Goal: Navigation & Orientation: Find specific page/section

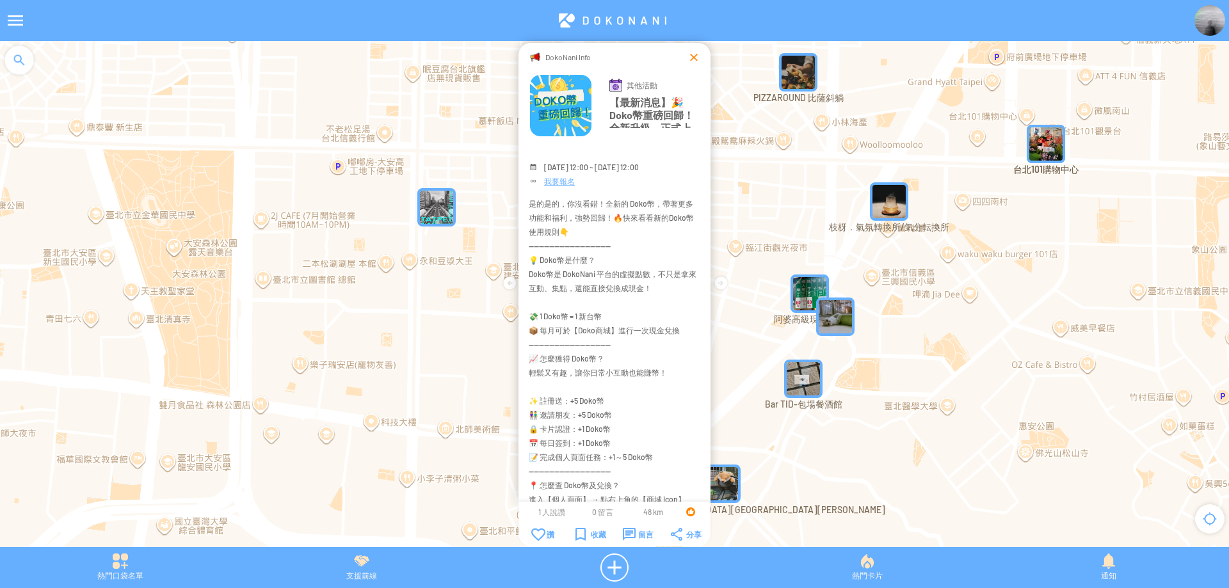
click at [699, 61] on div at bounding box center [694, 57] width 13 height 13
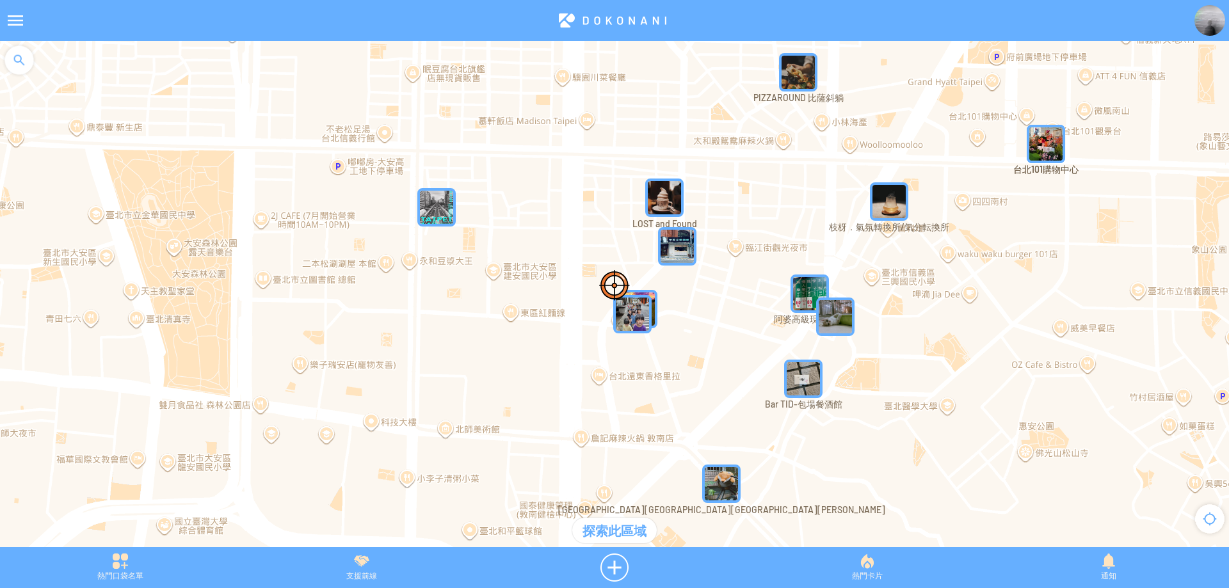
click at [1215, 26] on img at bounding box center [1210, 20] width 31 height 31
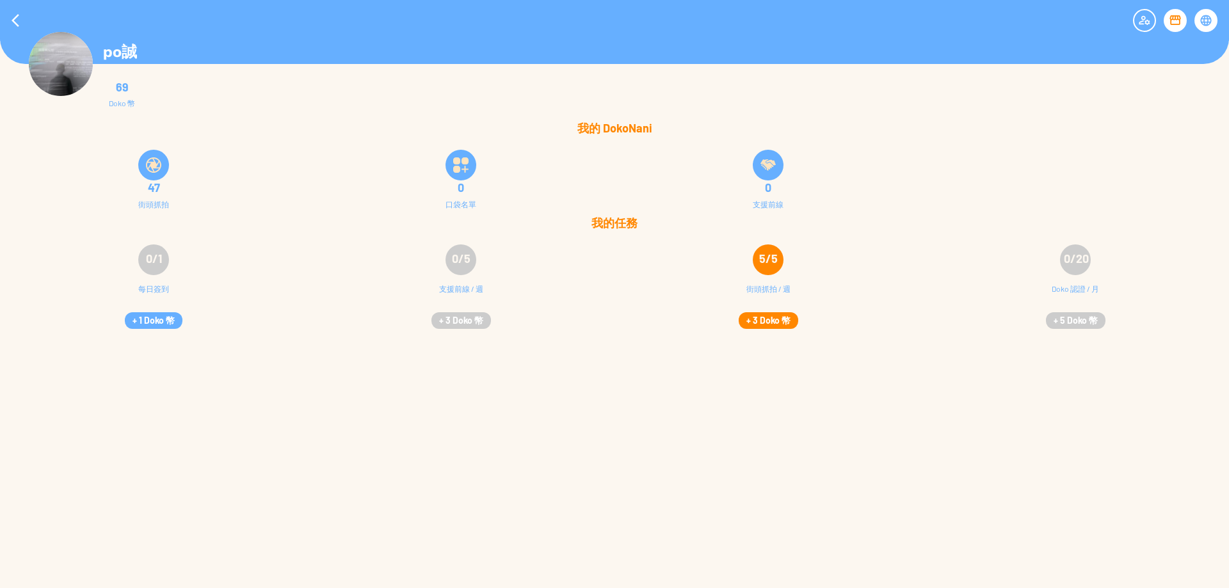
click at [772, 312] on button "+ 3 Doko 幣" at bounding box center [769, 320] width 60 height 17
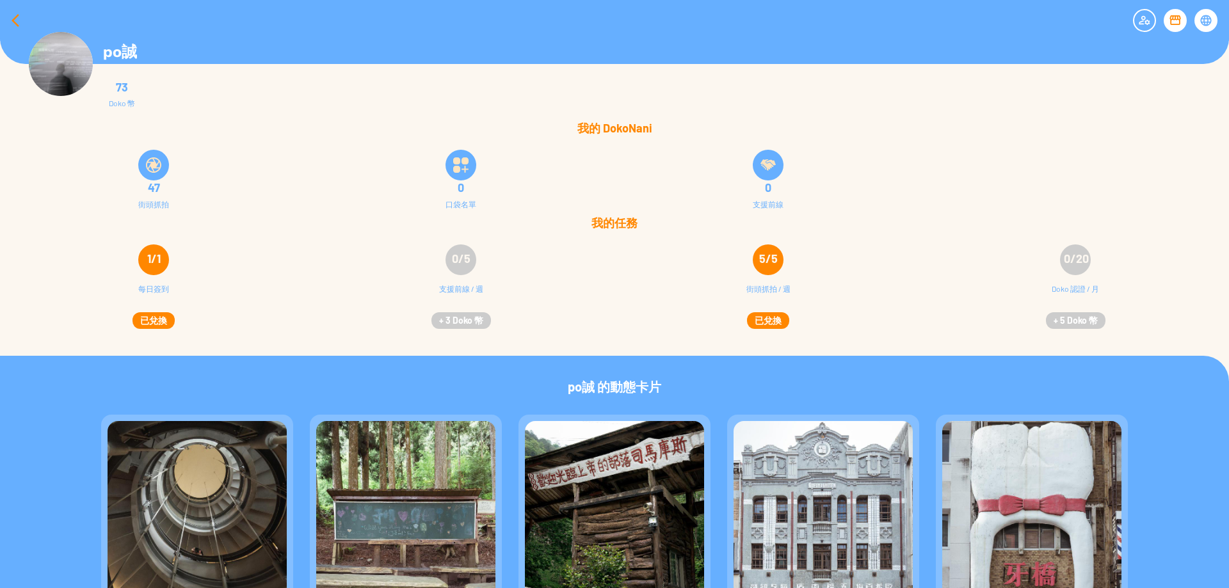
click at [15, 22] on div at bounding box center [15, 20] width 31 height 31
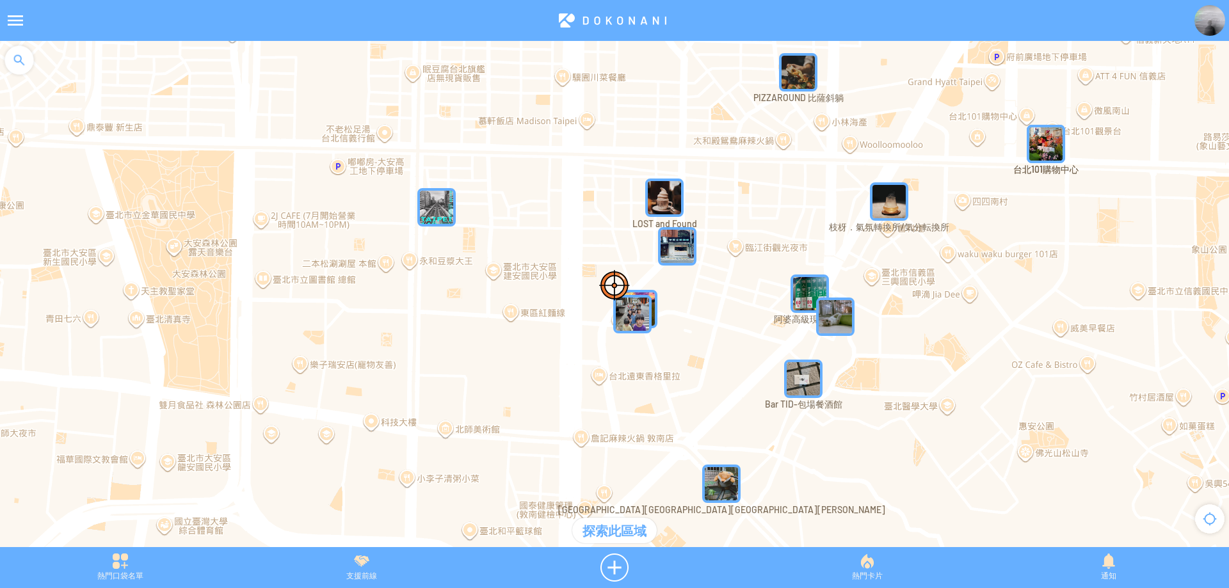
click at [31, 60] on div at bounding box center [19, 60] width 38 height 38
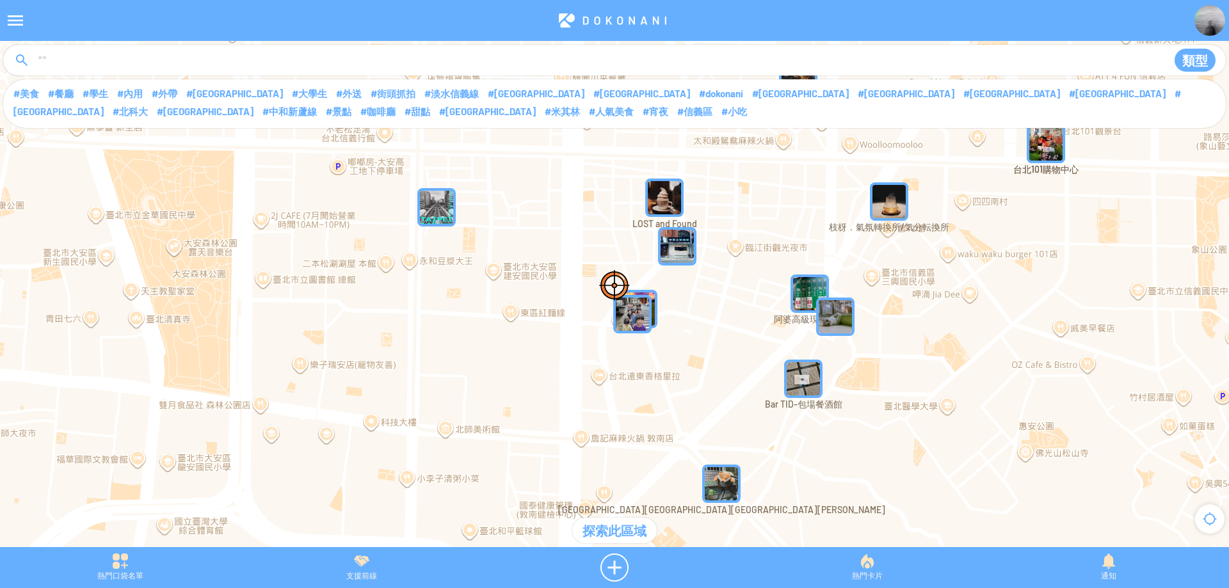
click at [82, 56] on input at bounding box center [595, 61] width 1118 height 24
type input "****"
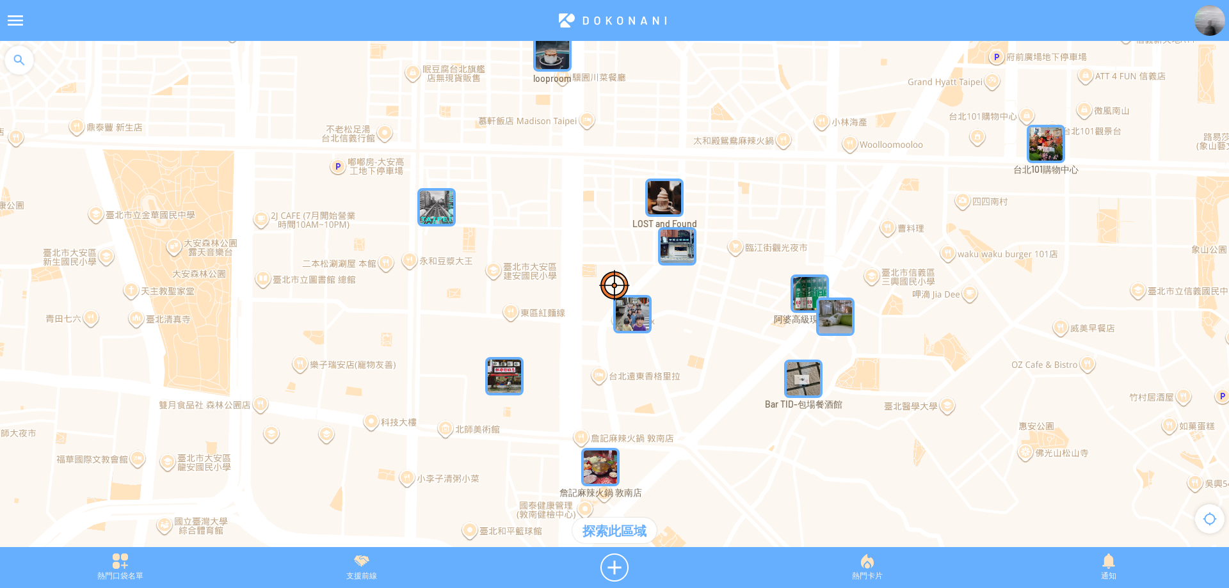
click at [10, 56] on div at bounding box center [19, 60] width 38 height 38
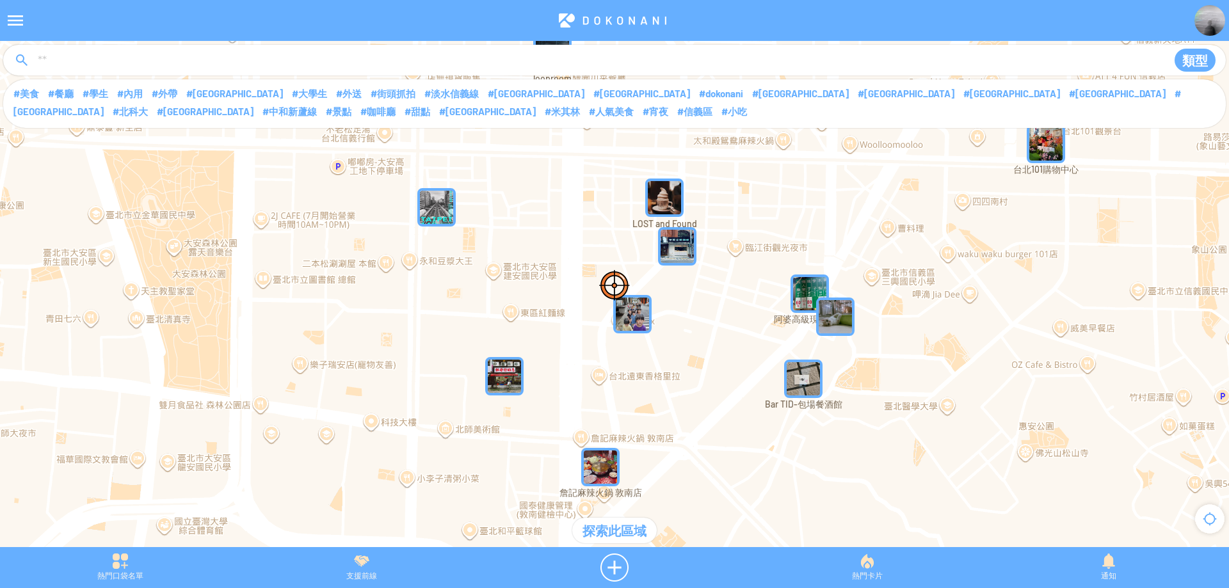
click at [96, 68] on input at bounding box center [595, 61] width 1118 height 24
type input "****"
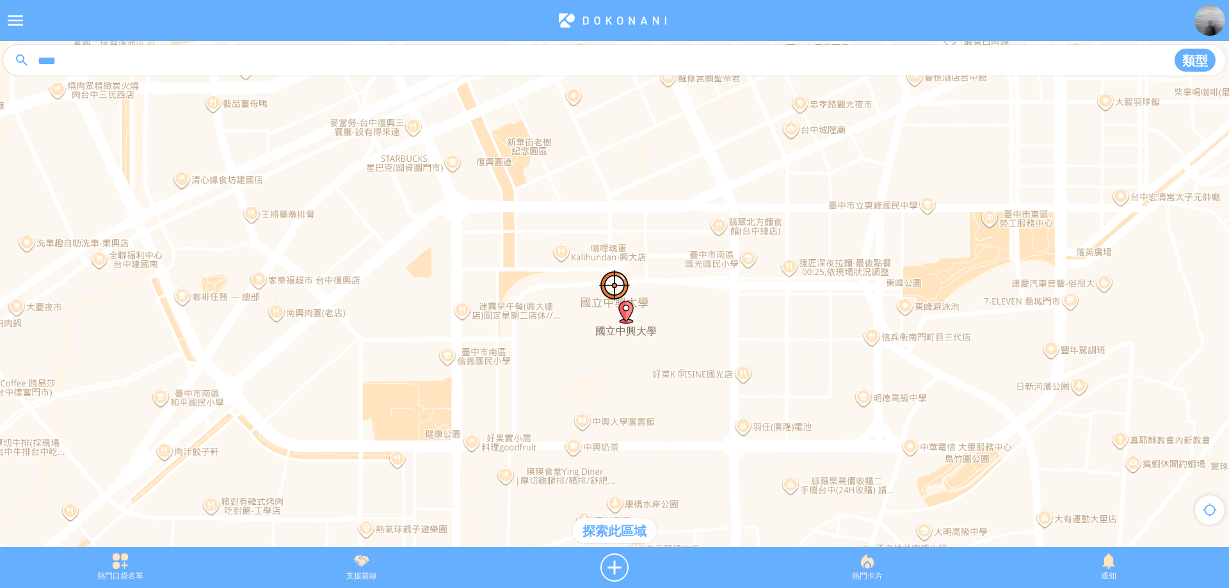
click at [632, 537] on div "探索此區域" at bounding box center [614, 531] width 85 height 26
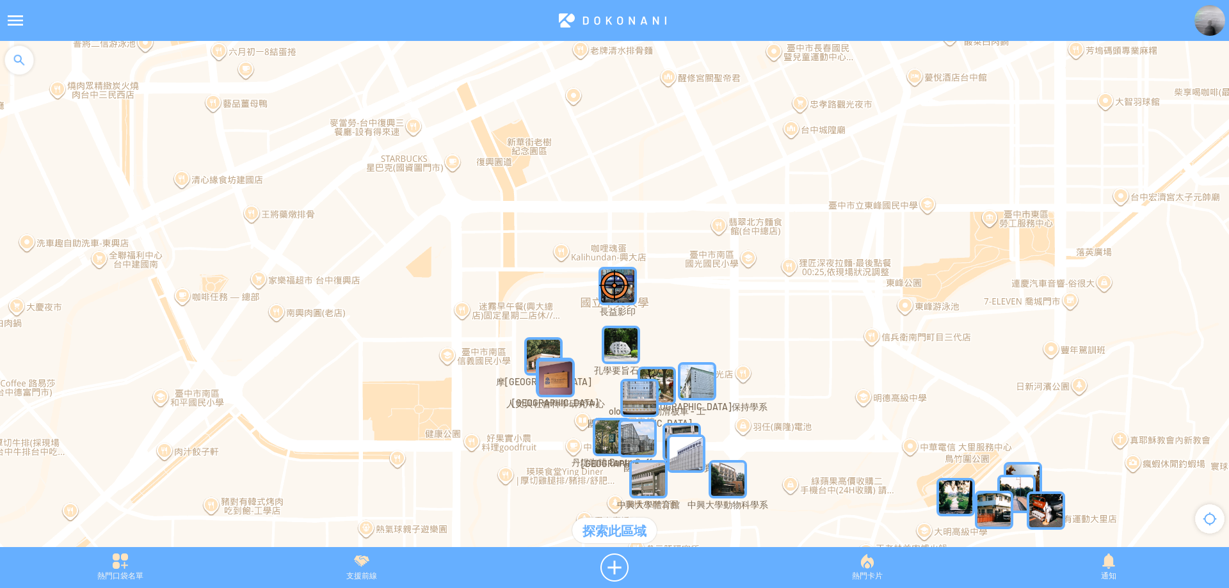
click at [627, 280] on img at bounding box center [614, 285] width 31 height 31
click at [632, 281] on img "jmex9QIqBzwMapIcon" at bounding box center [618, 286] width 38 height 38
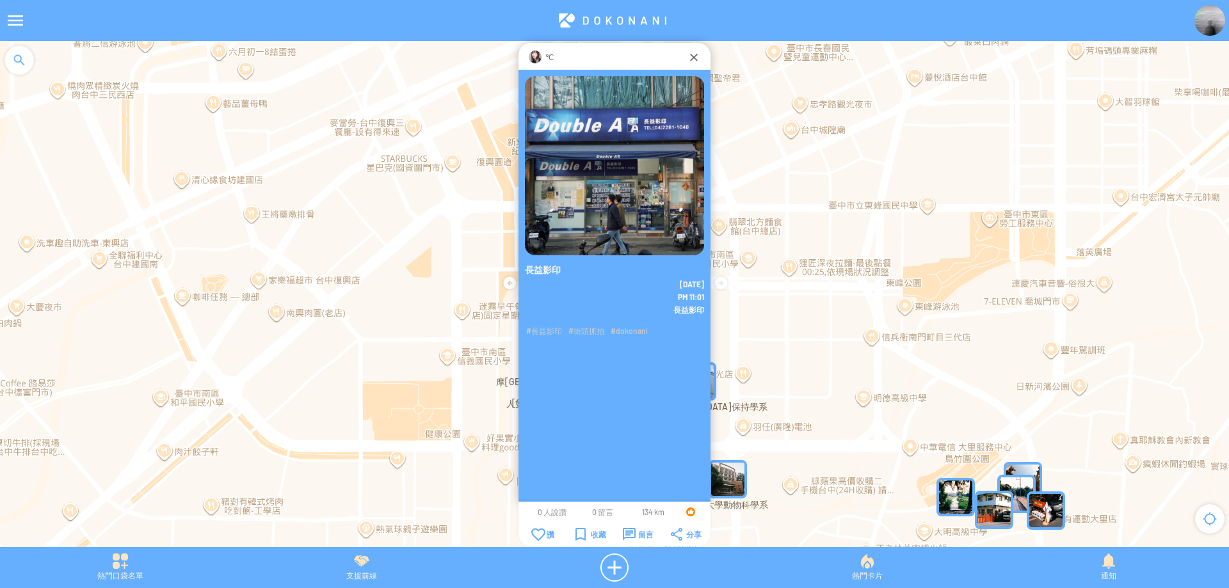
click at [540, 60] on img at bounding box center [535, 57] width 13 height 13
